Goal: Find specific page/section: Find specific page/section

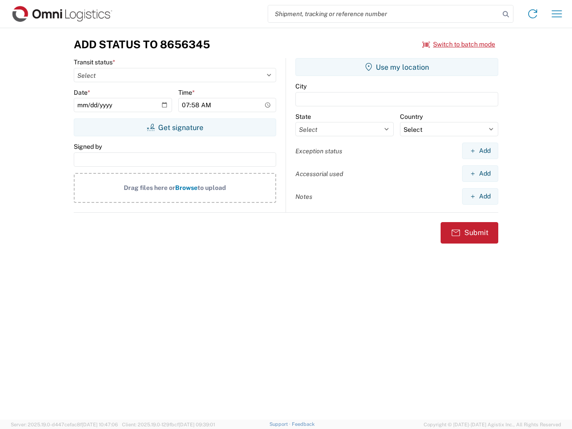
click at [384, 14] on input "search" at bounding box center [384, 13] width 232 height 17
click at [506, 14] on icon at bounding box center [506, 14] width 13 height 13
click at [533, 14] on icon at bounding box center [533, 14] width 14 height 14
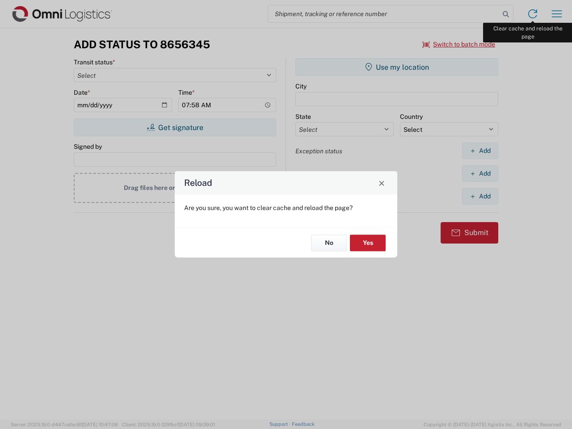
click at [557, 14] on div "Reload Are you sure, you want to clear cache and reload the page? No Yes" at bounding box center [286, 214] width 572 height 429
click at [459, 44] on div "Reload Are you sure, you want to clear cache and reload the page? No Yes" at bounding box center [286, 214] width 572 height 429
click at [175, 127] on div "Reload Are you sure, you want to clear cache and reload the page? No Yes" at bounding box center [286, 214] width 572 height 429
click at [397, 67] on div "Reload Are you sure, you want to clear cache and reload the page? No Yes" at bounding box center [286, 214] width 572 height 429
click at [480, 151] on div "Reload Are you sure, you want to clear cache and reload the page? No Yes" at bounding box center [286, 214] width 572 height 429
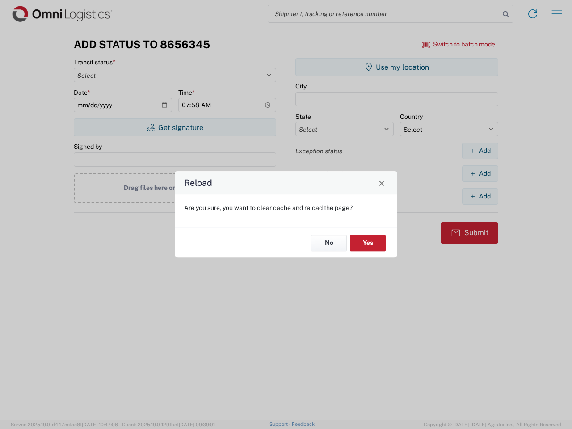
click at [480, 173] on div "Reload Are you sure, you want to clear cache and reload the page? No Yes" at bounding box center [286, 214] width 572 height 429
click at [480, 196] on div "Reload Are you sure, you want to clear cache and reload the page? No Yes" at bounding box center [286, 214] width 572 height 429
